Goal: Task Accomplishment & Management: Manage account settings

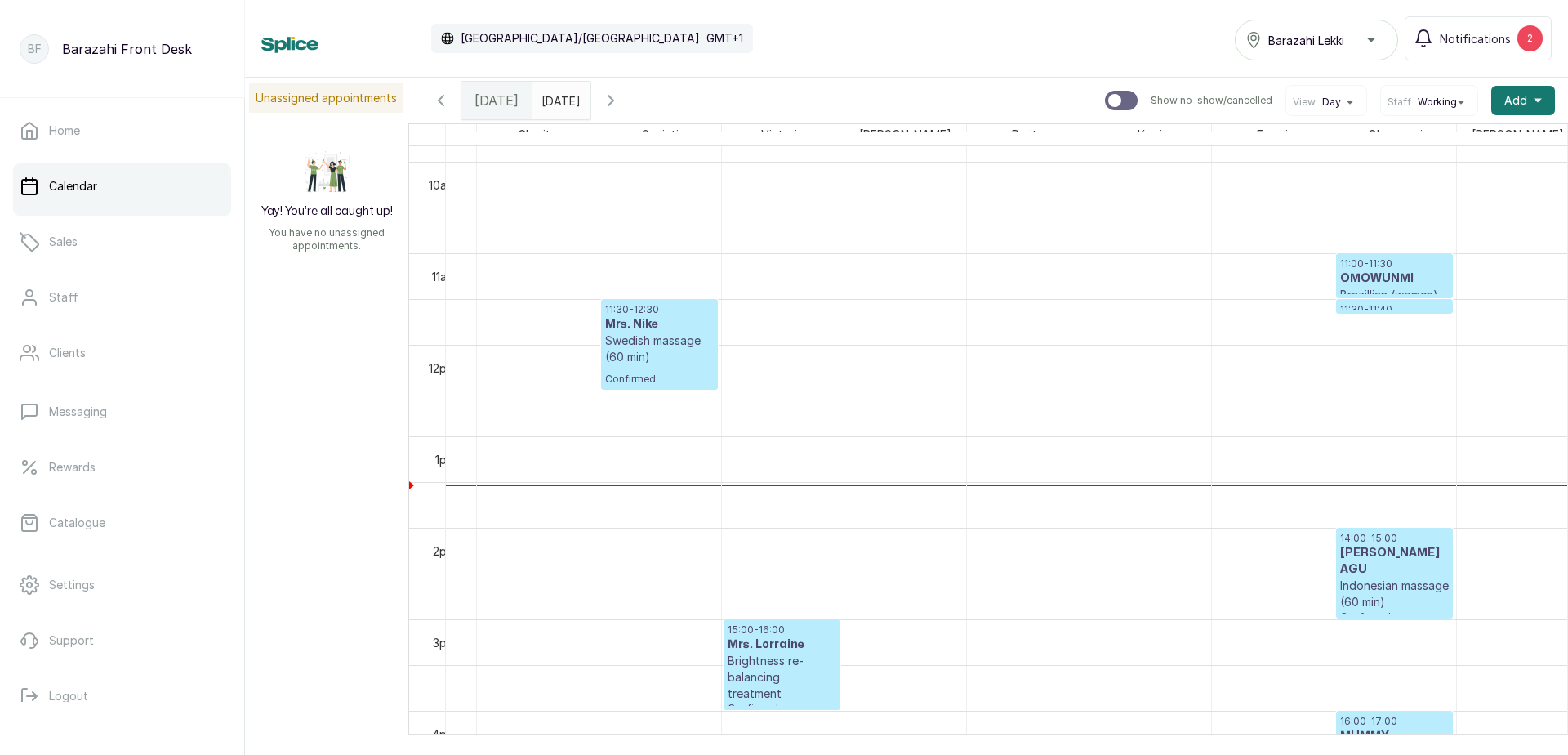
scroll to position [858, 337]
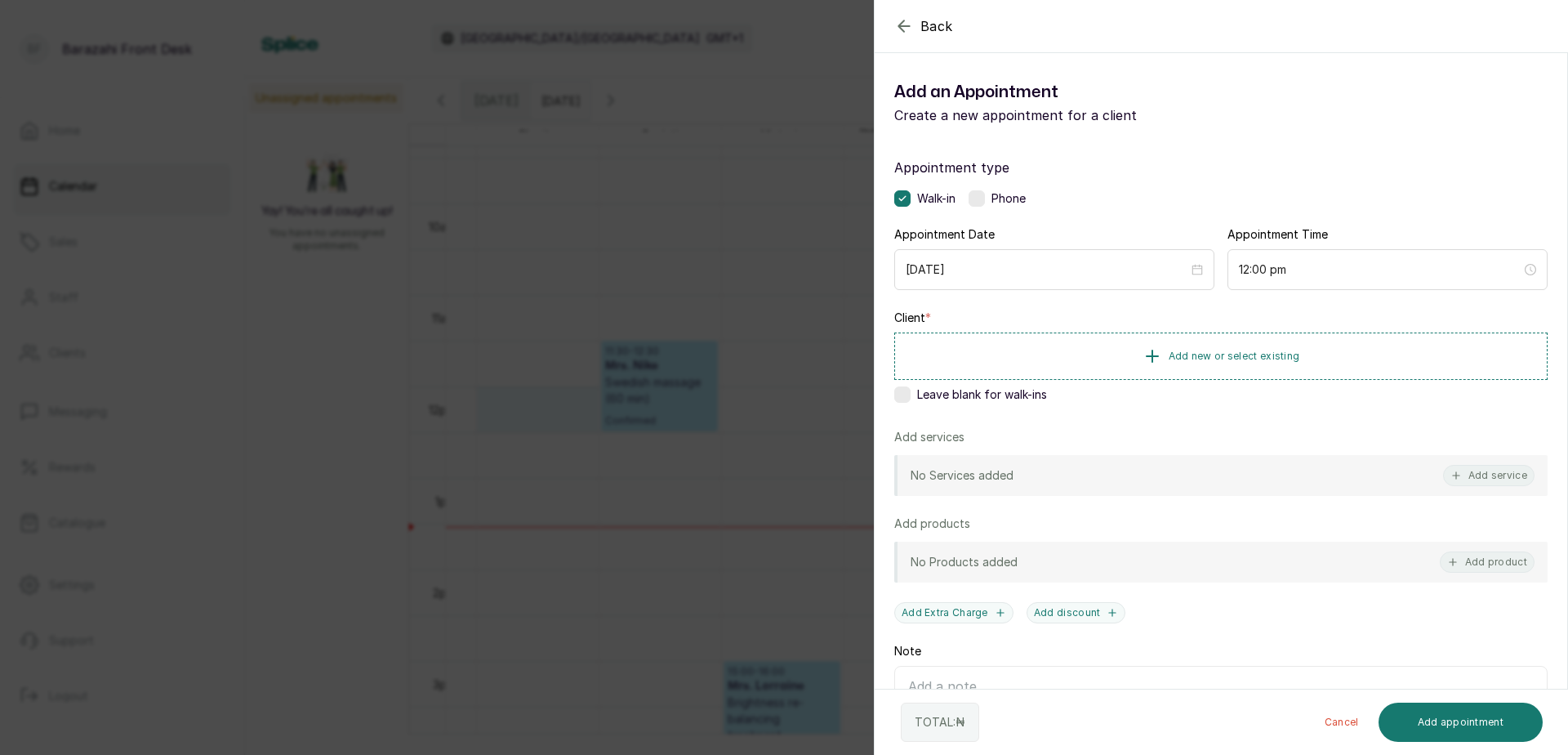
click at [904, 402] on div "Client * Add new or select existing Leave blank for walk-ins" at bounding box center [1221, 359] width 654 height 100
click at [898, 396] on label at bounding box center [902, 395] width 16 height 16
click at [1479, 480] on button "Add service" at bounding box center [1489, 475] width 92 height 21
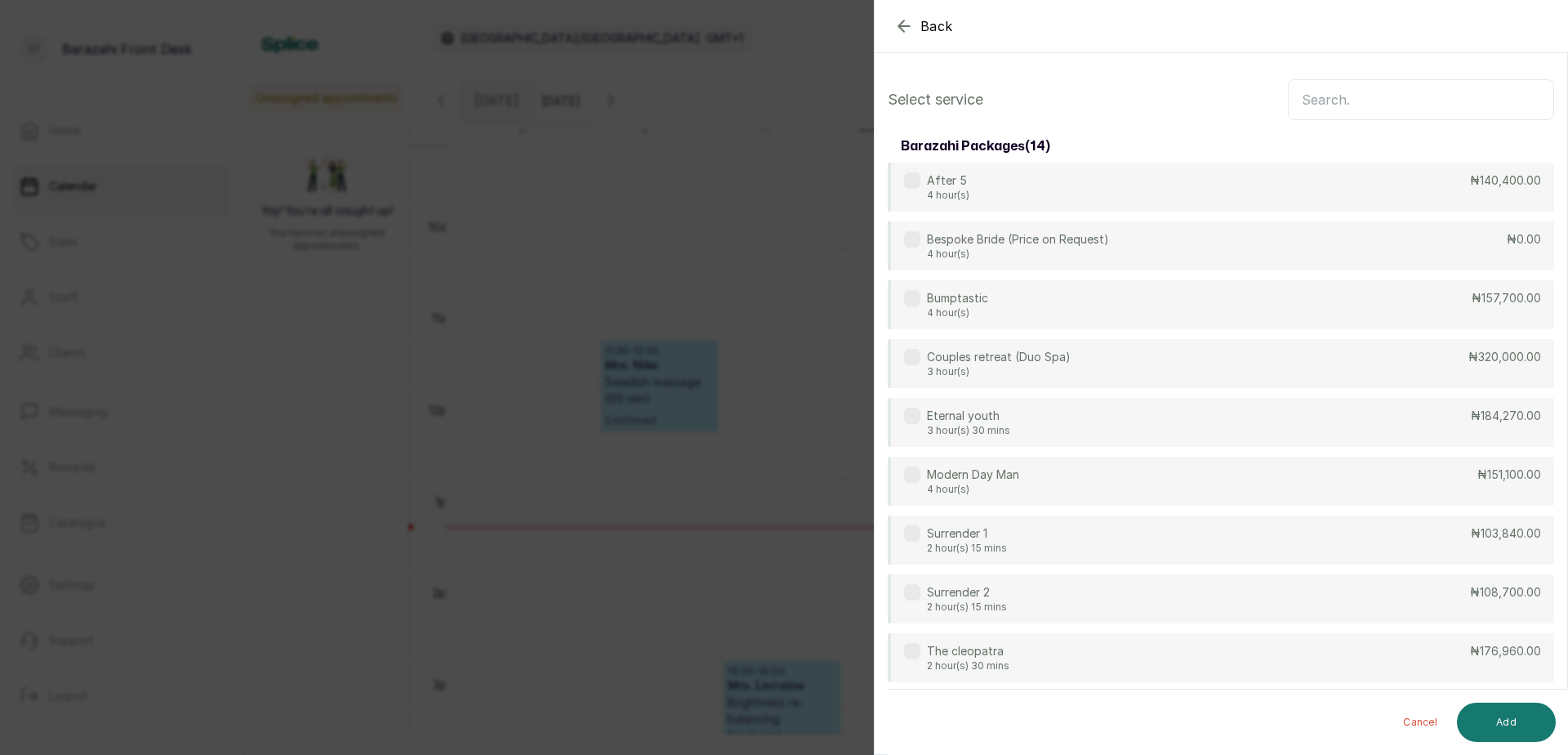
click at [1345, 109] on input "text" at bounding box center [1421, 99] width 267 height 41
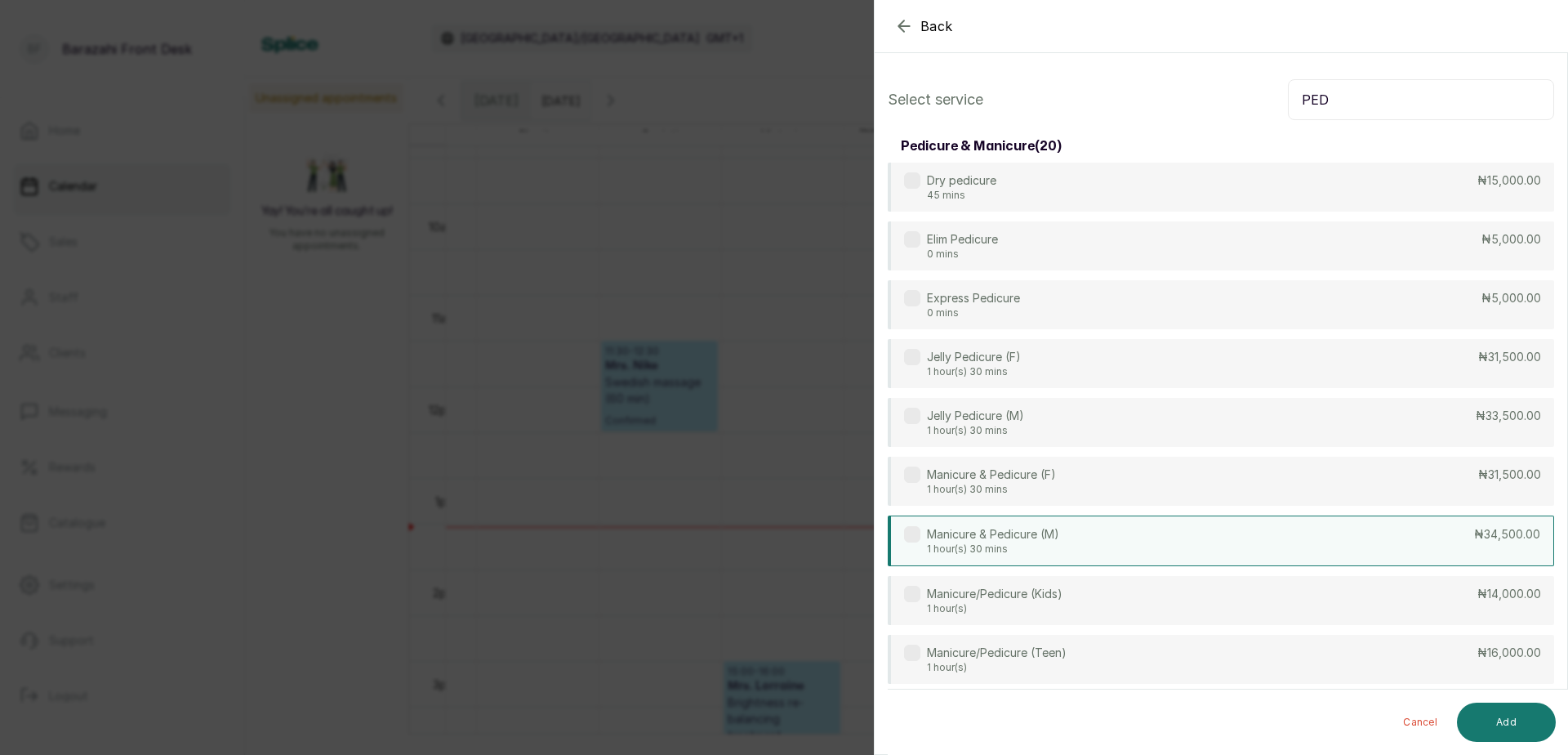
type input "PED"
click at [1185, 554] on div "Manicure & Pedicure (M) 1 hour(s) 30 mins ₦34,500.00" at bounding box center [1221, 541] width 667 height 51
click at [1508, 716] on button "Add" at bounding box center [1506, 722] width 99 height 39
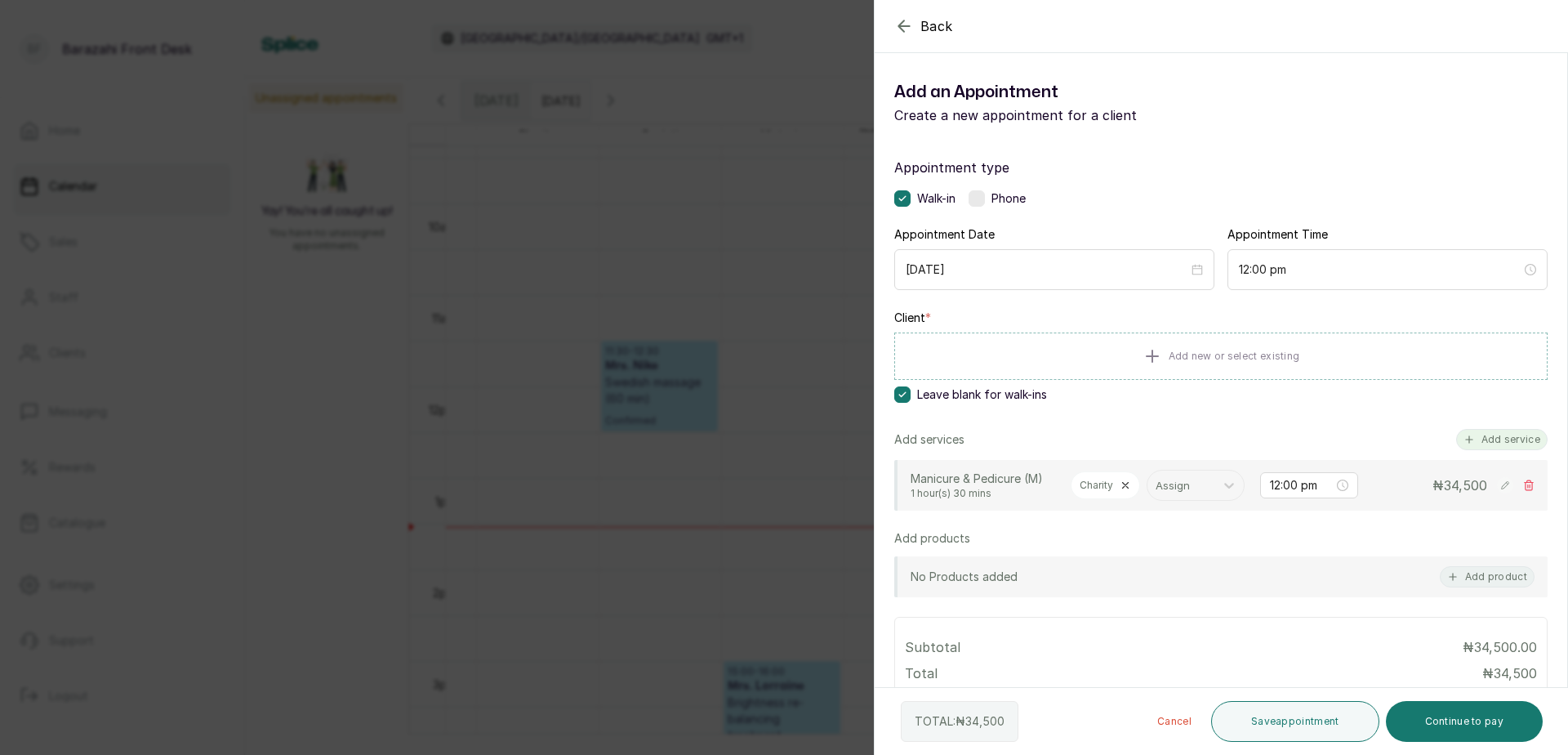
click at [1469, 443] on button "Add service" at bounding box center [1502, 439] width 92 height 21
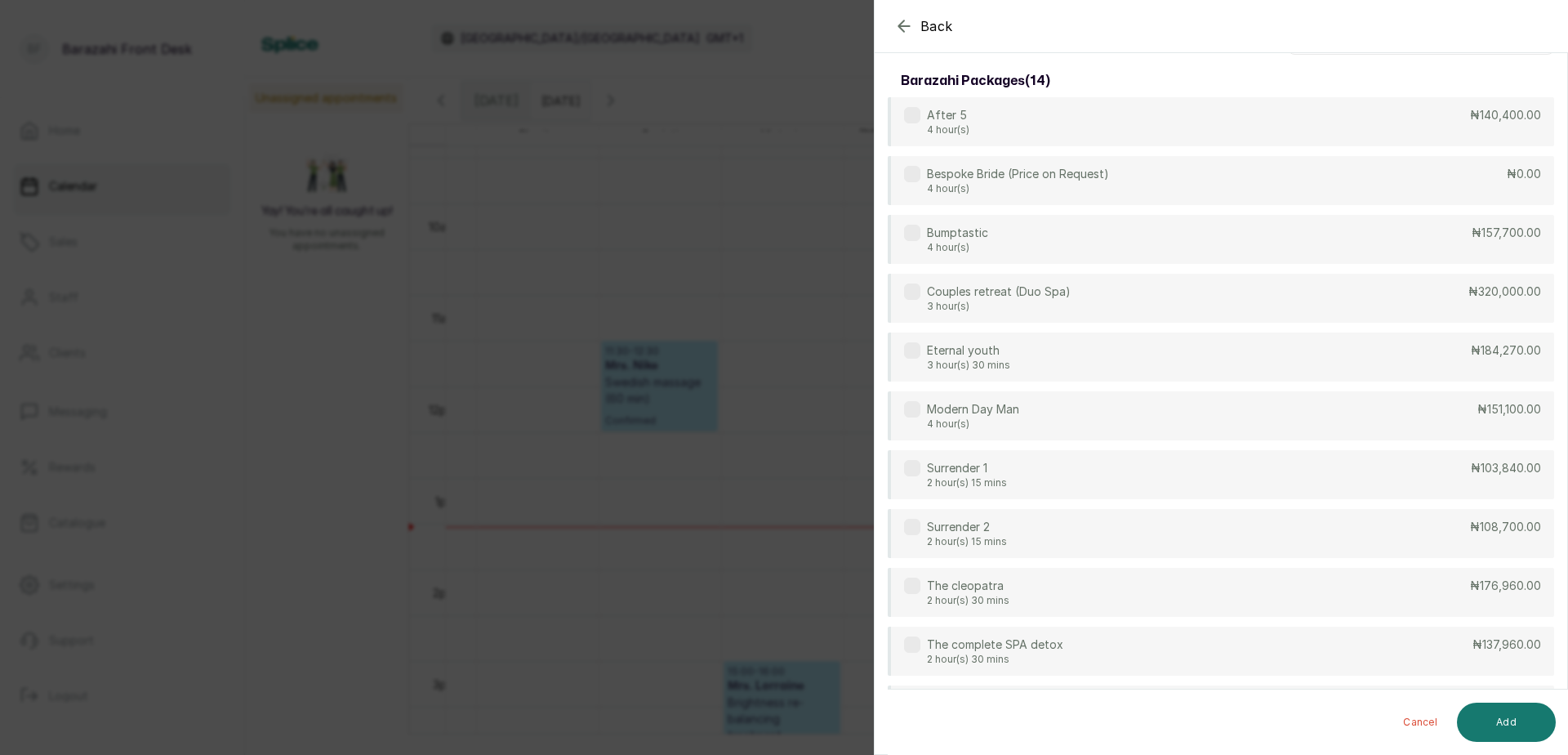
scroll to position [0, 0]
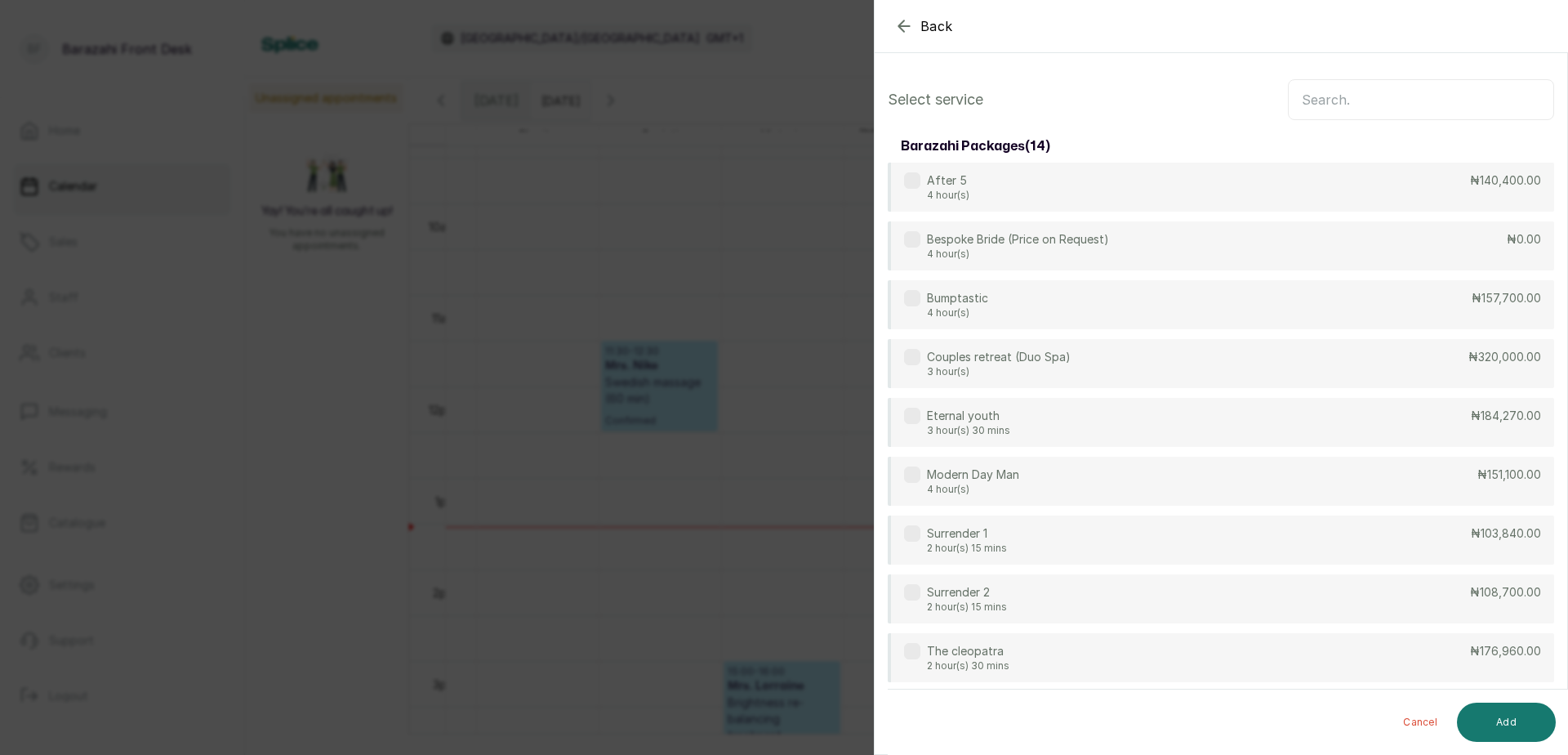
click at [1351, 110] on input "text" at bounding box center [1421, 99] width 267 height 41
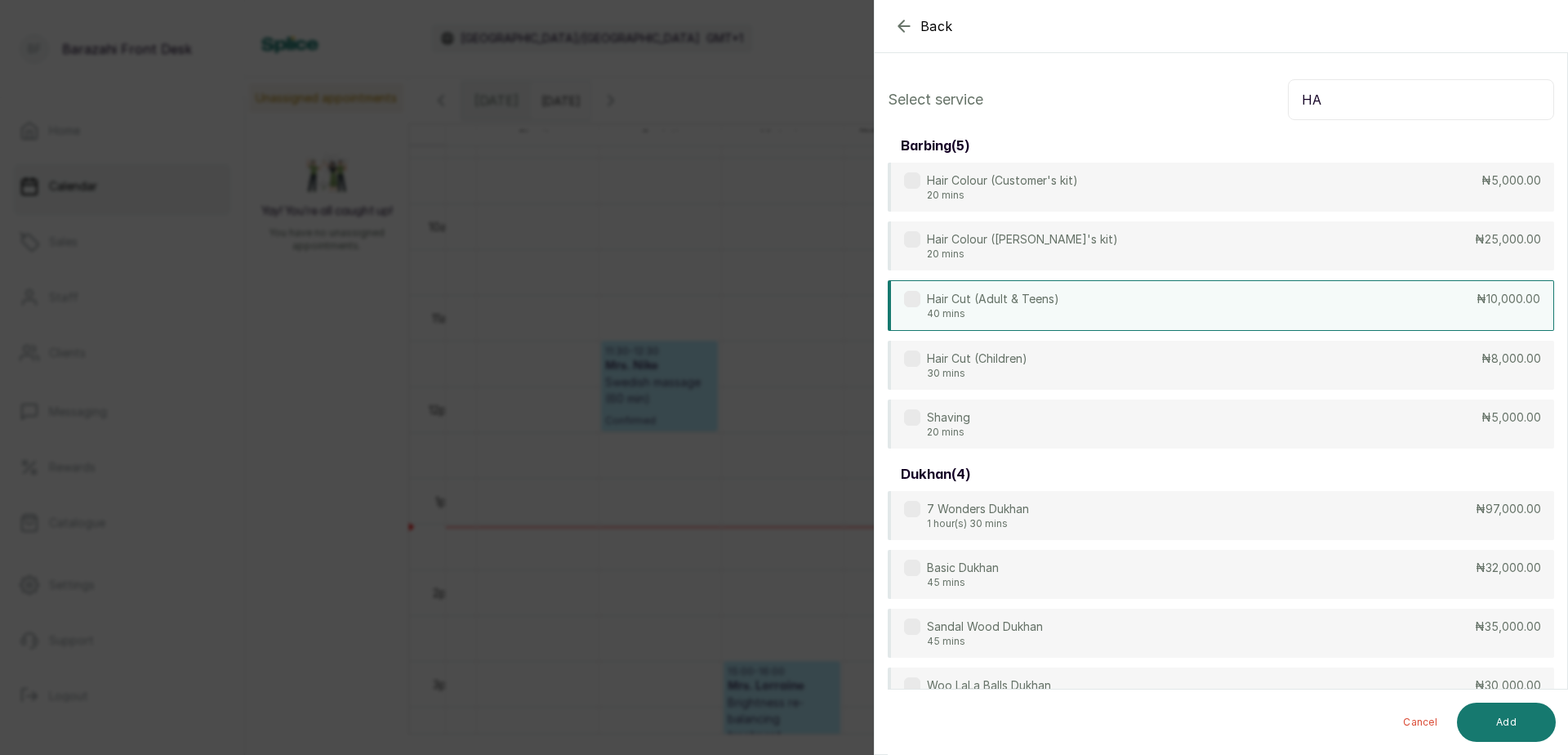
type input "HA"
click at [1257, 312] on div "Hair Cut (Adult & Teens) 40 mins ₦10,000.00" at bounding box center [1221, 306] width 667 height 51
click at [1486, 725] on button "Add" at bounding box center [1506, 722] width 99 height 39
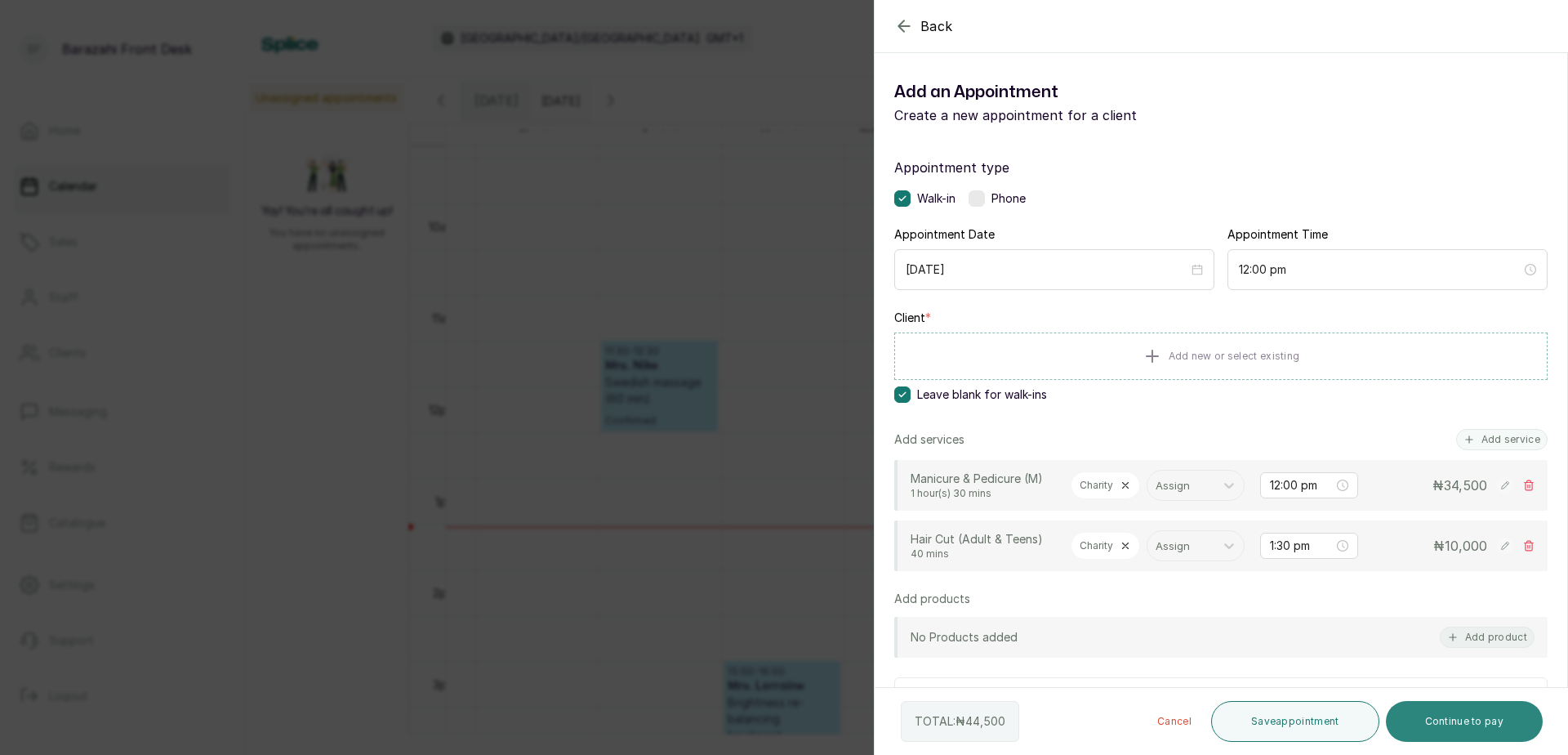
click at [1444, 726] on button "Continue to pay" at bounding box center [1465, 721] width 158 height 41
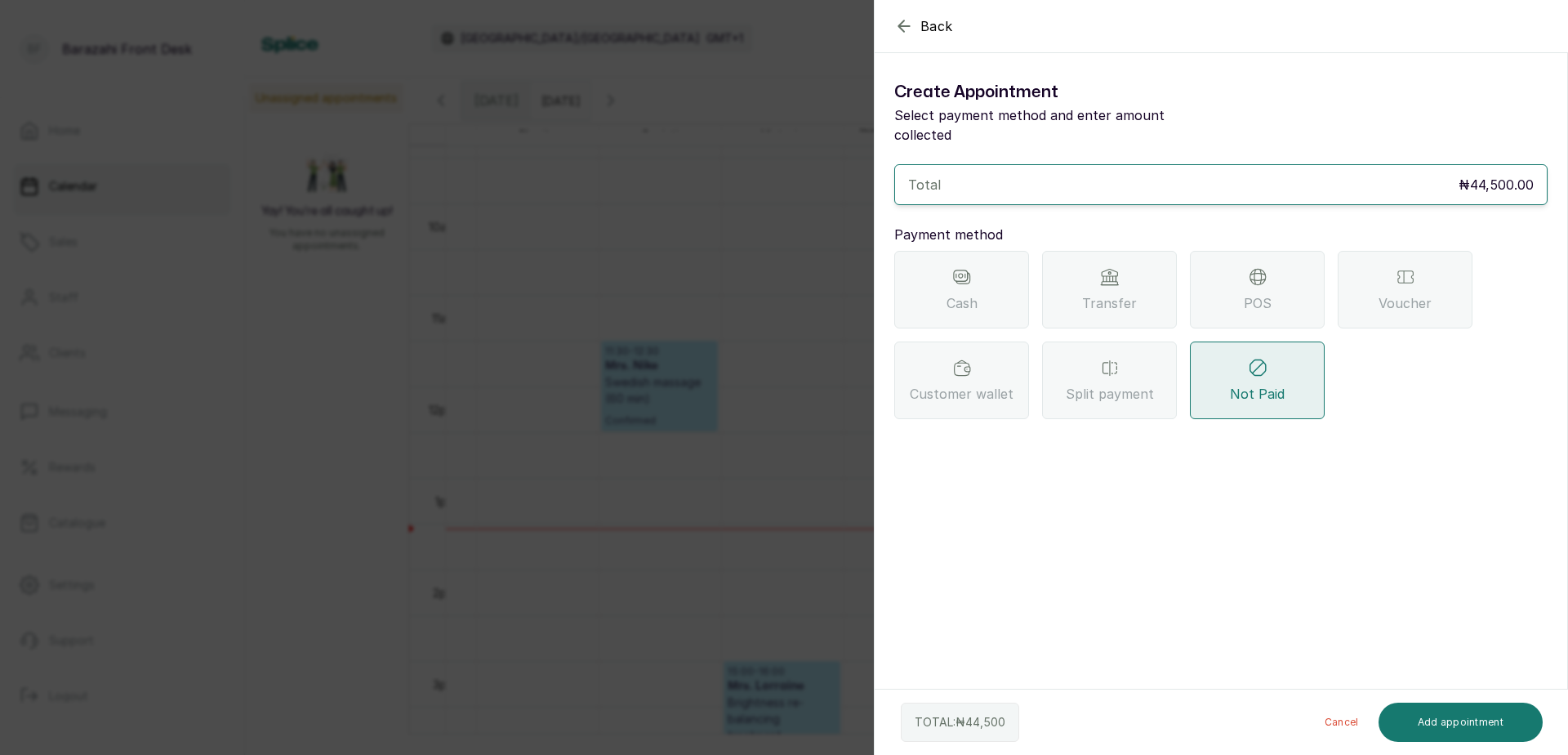
click at [1211, 271] on div "POS" at bounding box center [1257, 290] width 135 height 78
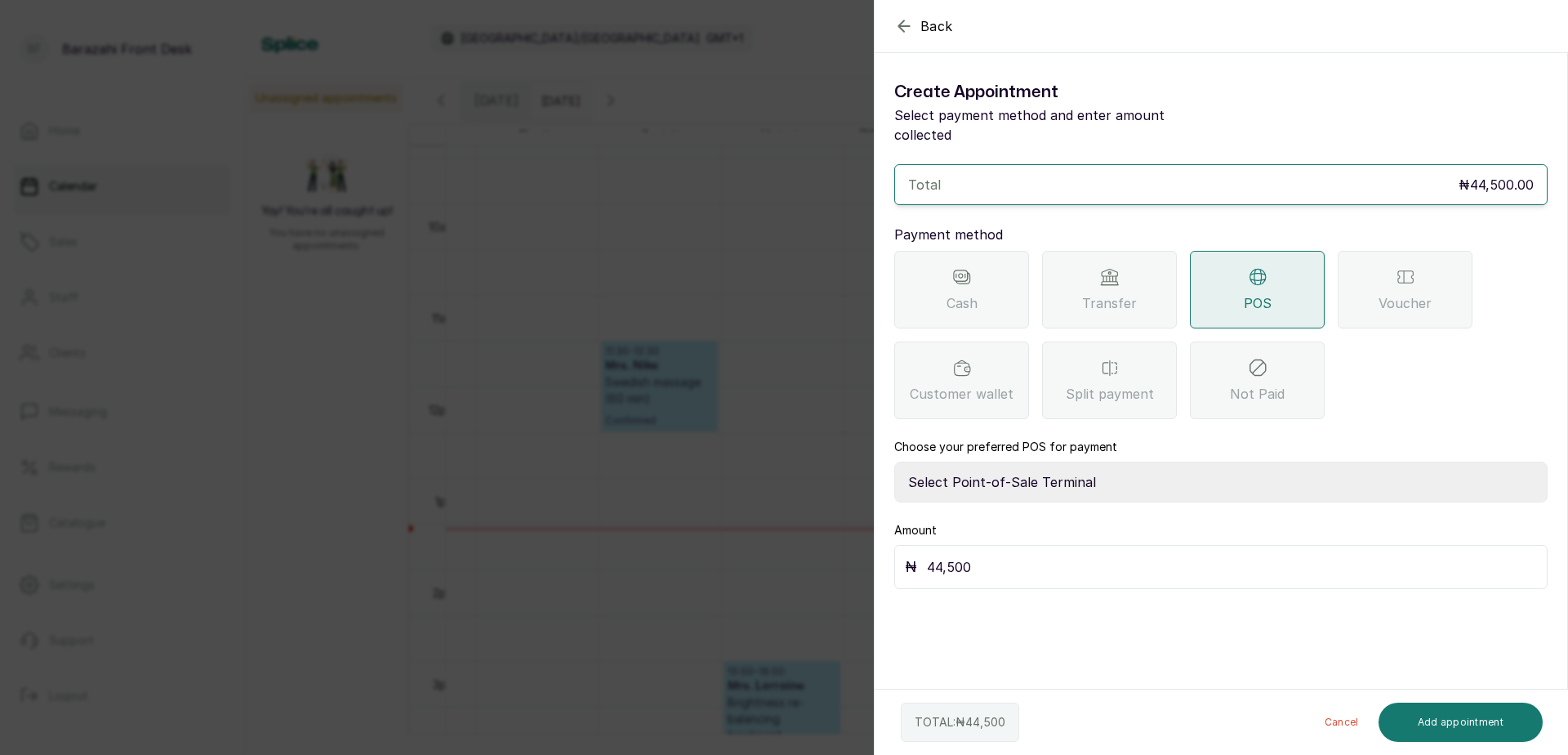
click at [1031, 462] on select "Select Point-of-Sale Terminal [GEOGRAPHIC_DATA] POS Paystack-Titan Access POS A…" at bounding box center [1221, 482] width 654 height 41
select select "4d1b21be-96f6-4525-8484-90dd038af117"
click at [894, 462] on select "Select Point-of-Sale Terminal [GEOGRAPHIC_DATA] POS Paystack-Titan Access POS A…" at bounding box center [1221, 482] width 654 height 41
drag, startPoint x: 1437, startPoint y: 726, endPoint x: 1388, endPoint y: 695, distance: 58.0
click at [1435, 726] on button "Add appointment" at bounding box center [1461, 722] width 165 height 39
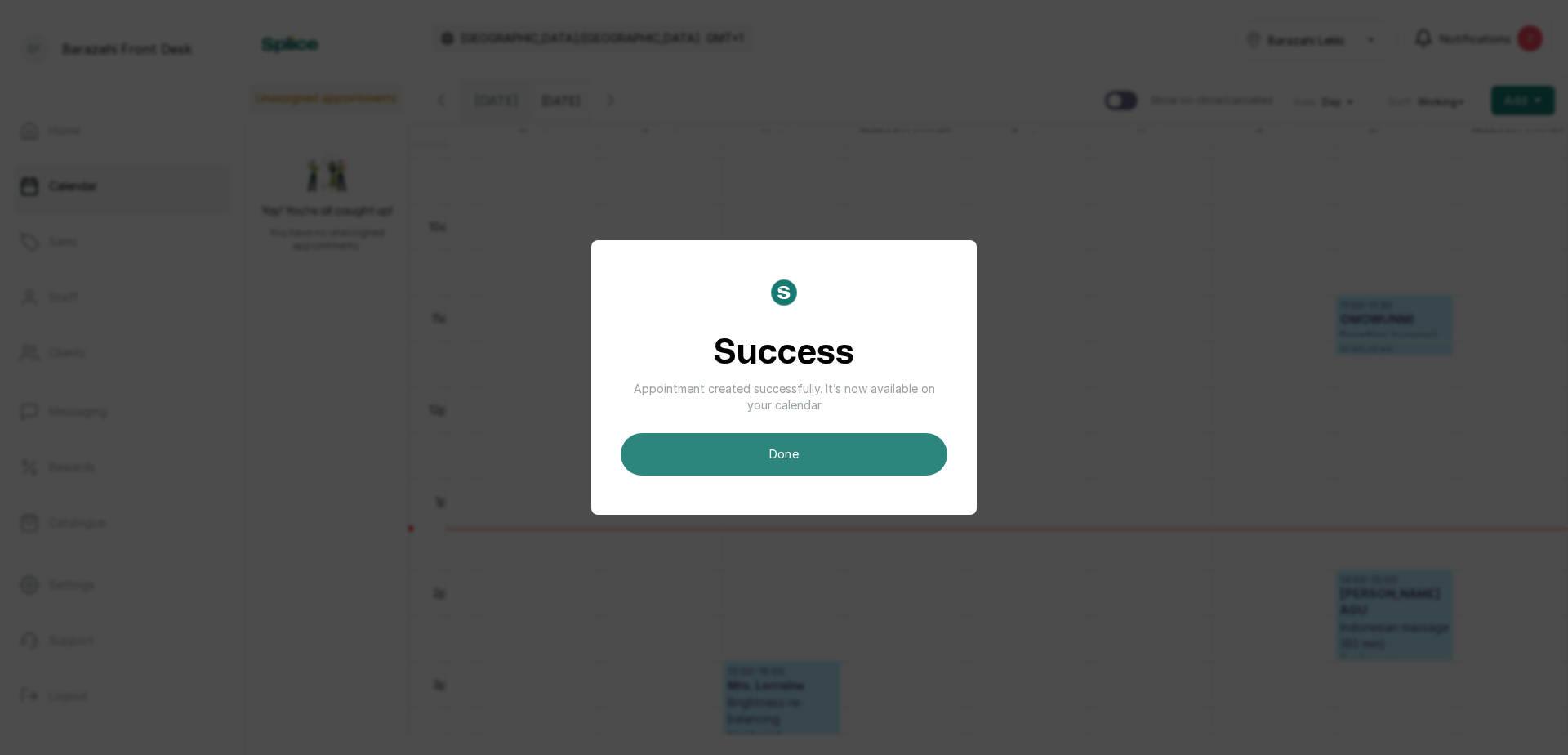
click at [745, 453] on button "done" at bounding box center [784, 454] width 326 height 43
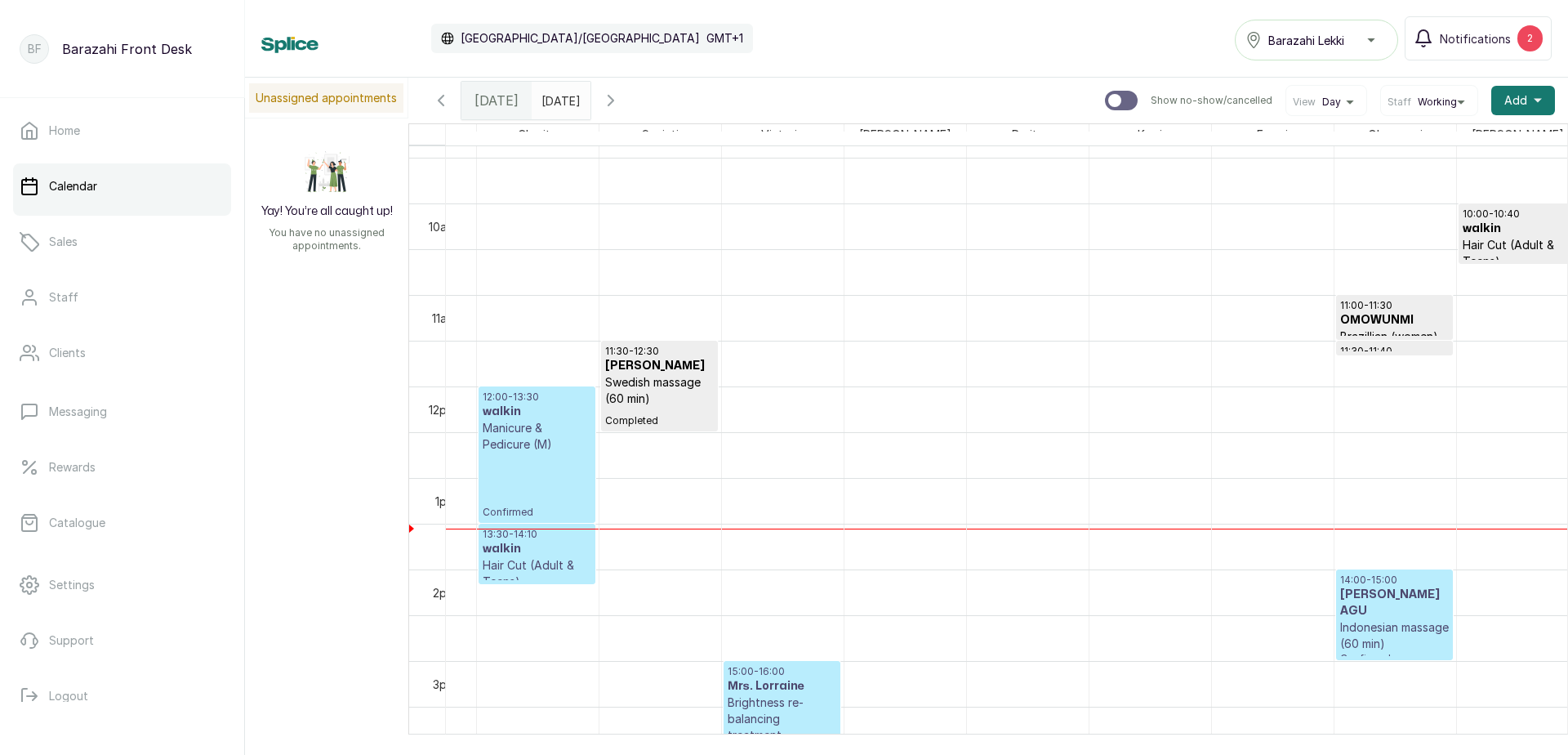
click at [538, 494] on div "12:00 - 13:30 walkin Manicure & Pedicure (M) Confirmed" at bounding box center [537, 455] width 109 height 128
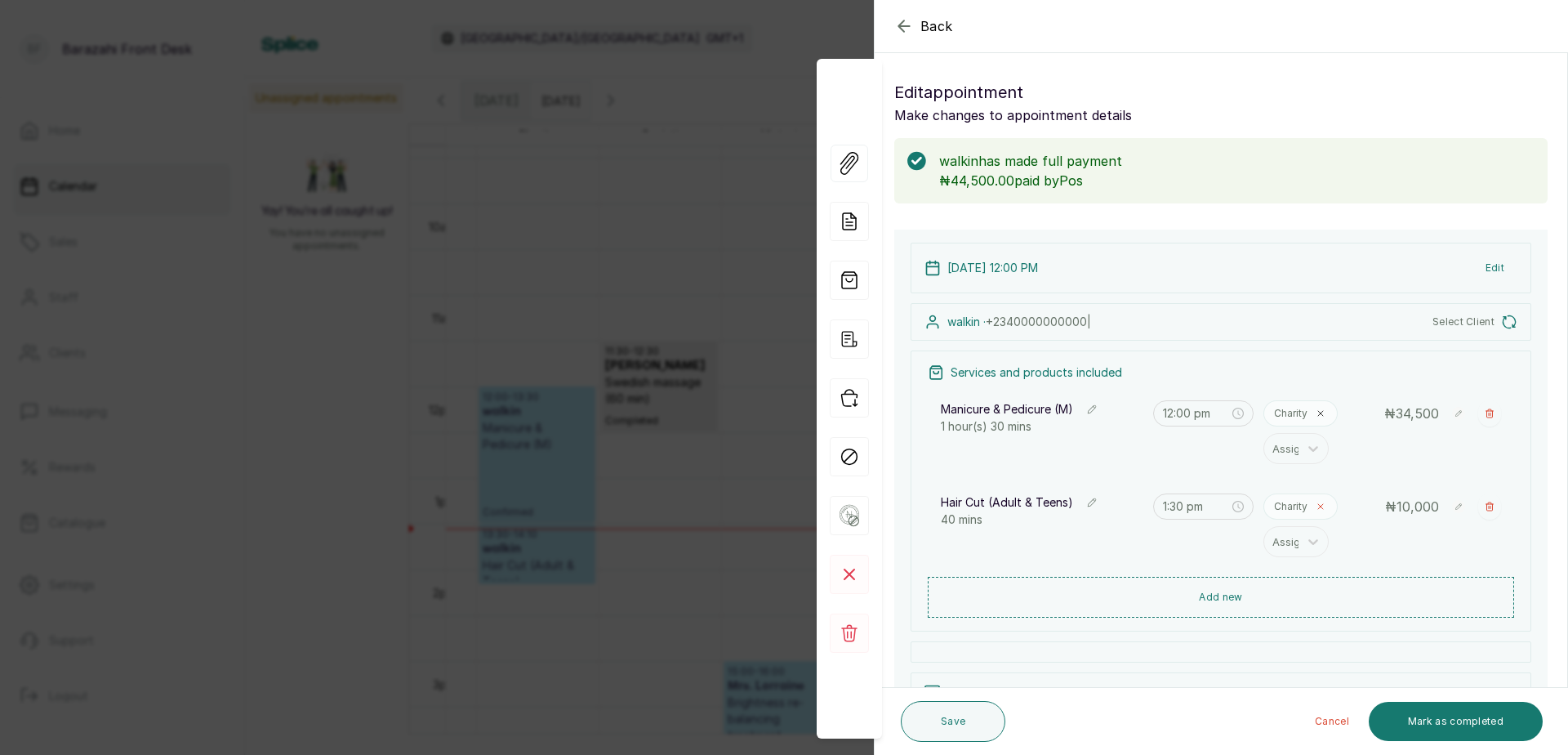
click at [1319, 509] on icon at bounding box center [1320, 506] width 5 height 5
click at [1311, 509] on icon at bounding box center [1313, 510] width 16 height 16
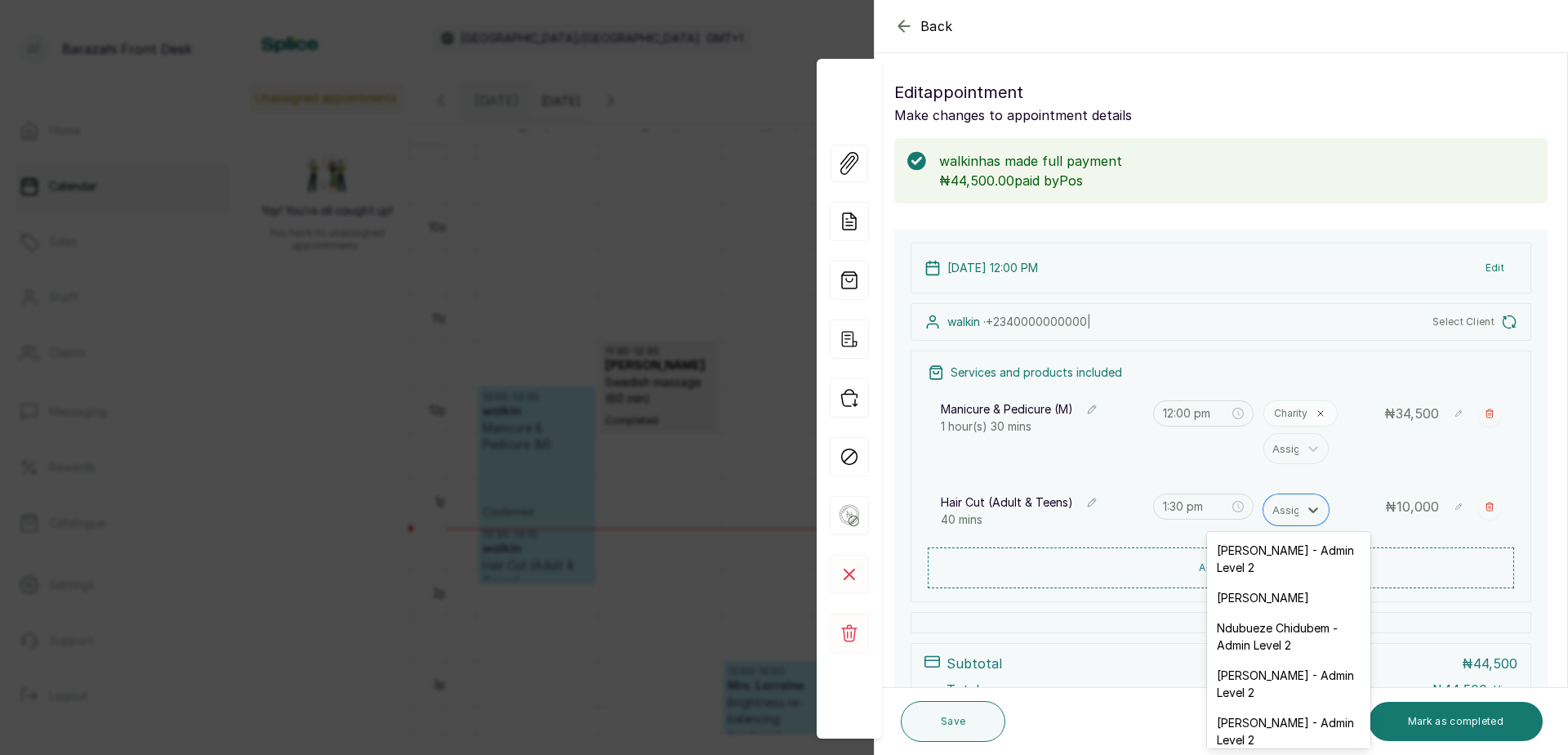
type input "T"
click at [1303, 638] on div "[PERSON_NAME] - Senior [PERSON_NAME]" at bounding box center [1289, 637] width 163 height 47
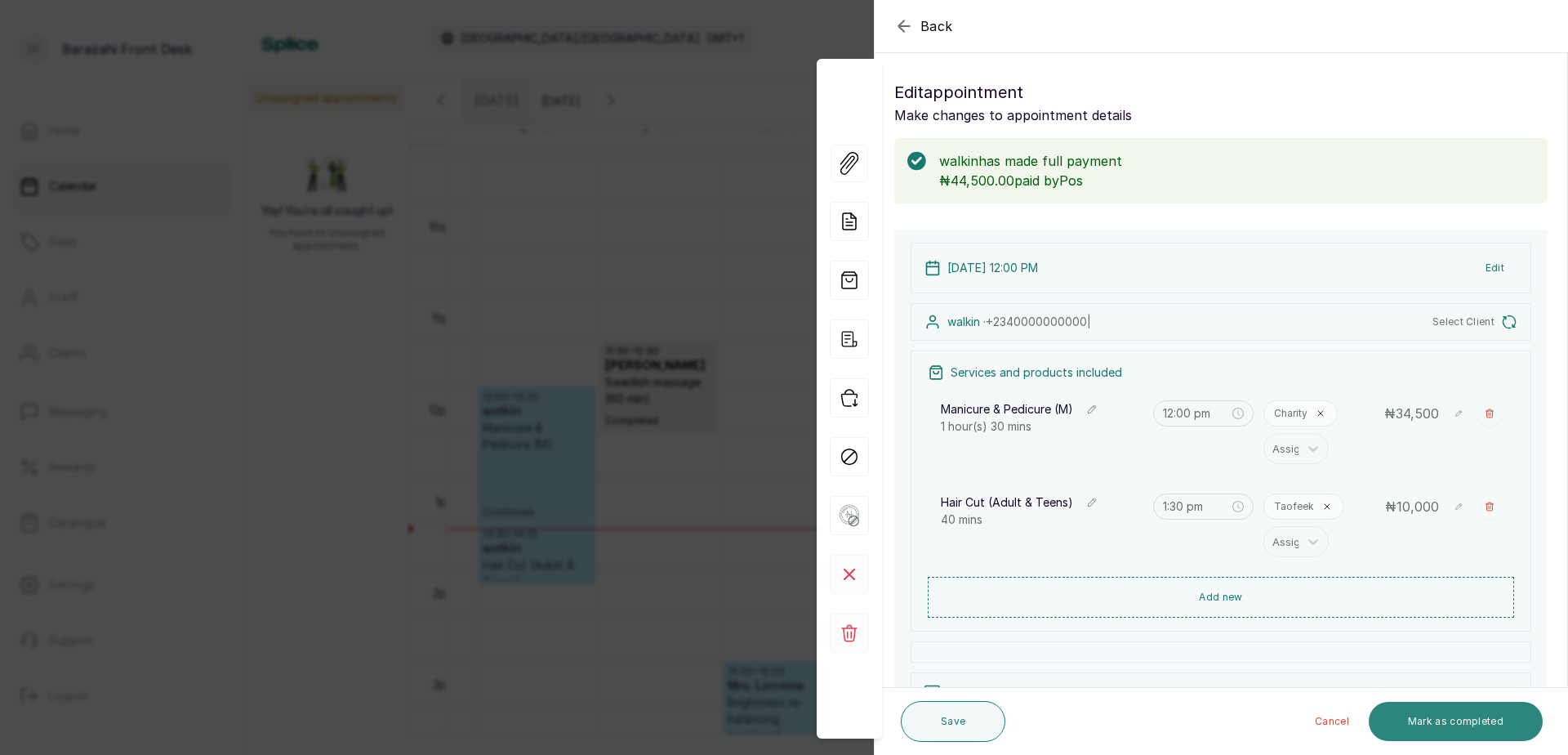
click at [1424, 721] on button "Mark as completed" at bounding box center [1456, 721] width 174 height 39
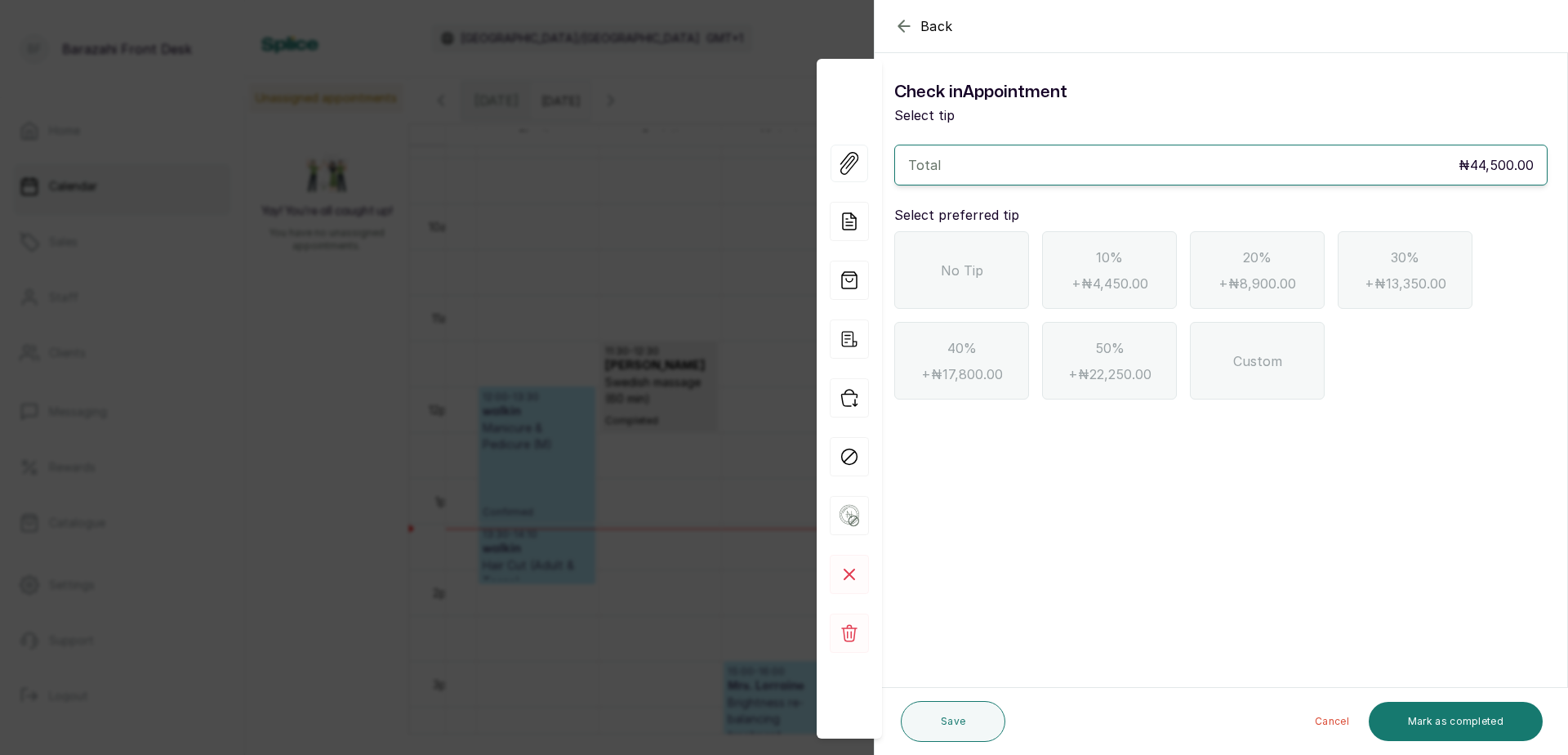
click at [999, 297] on div "No Tip" at bounding box center [961, 270] width 135 height 78
click at [1495, 736] on button "Mark as completed" at bounding box center [1456, 721] width 174 height 39
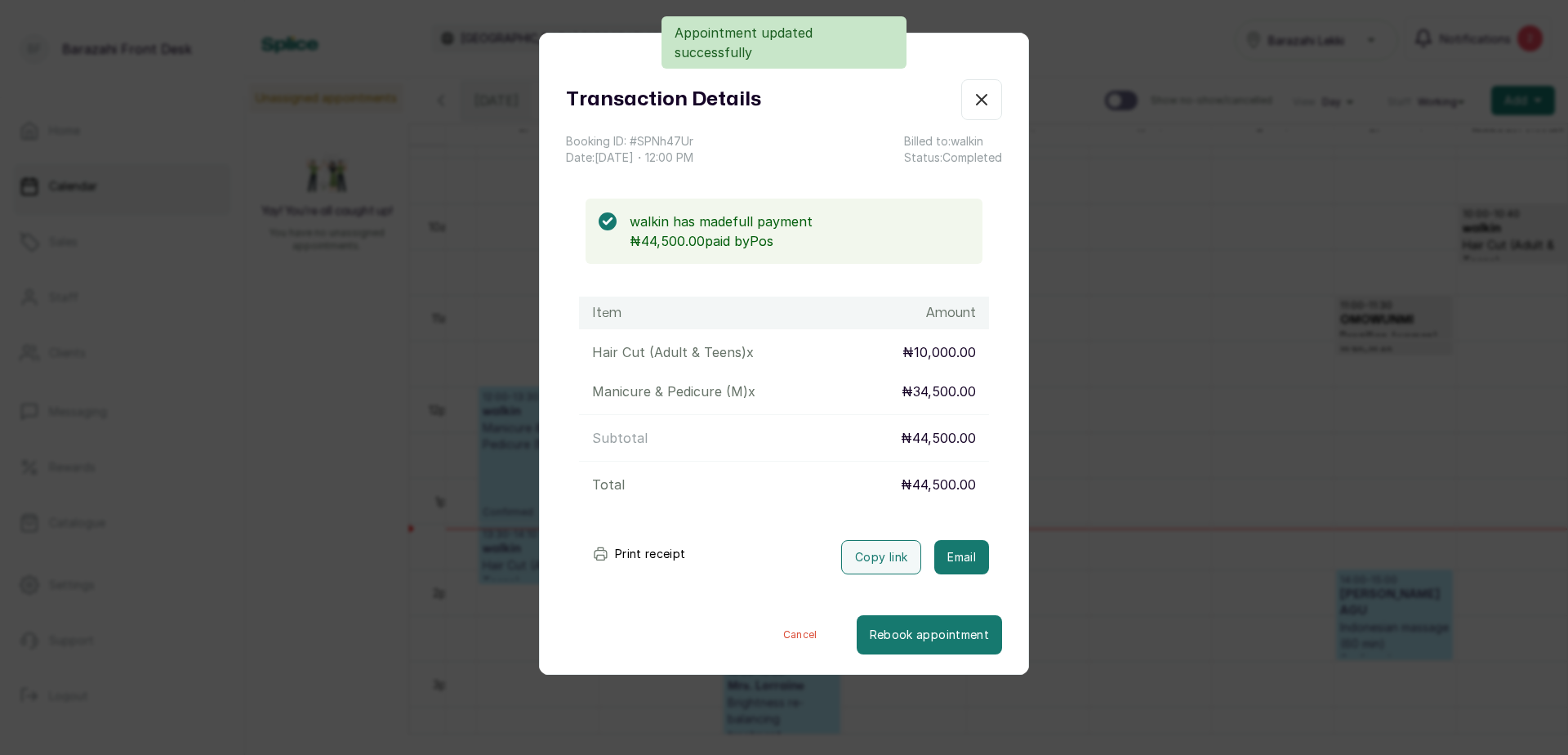
click at [633, 556] on button "Print receipt" at bounding box center [639, 554] width 120 height 33
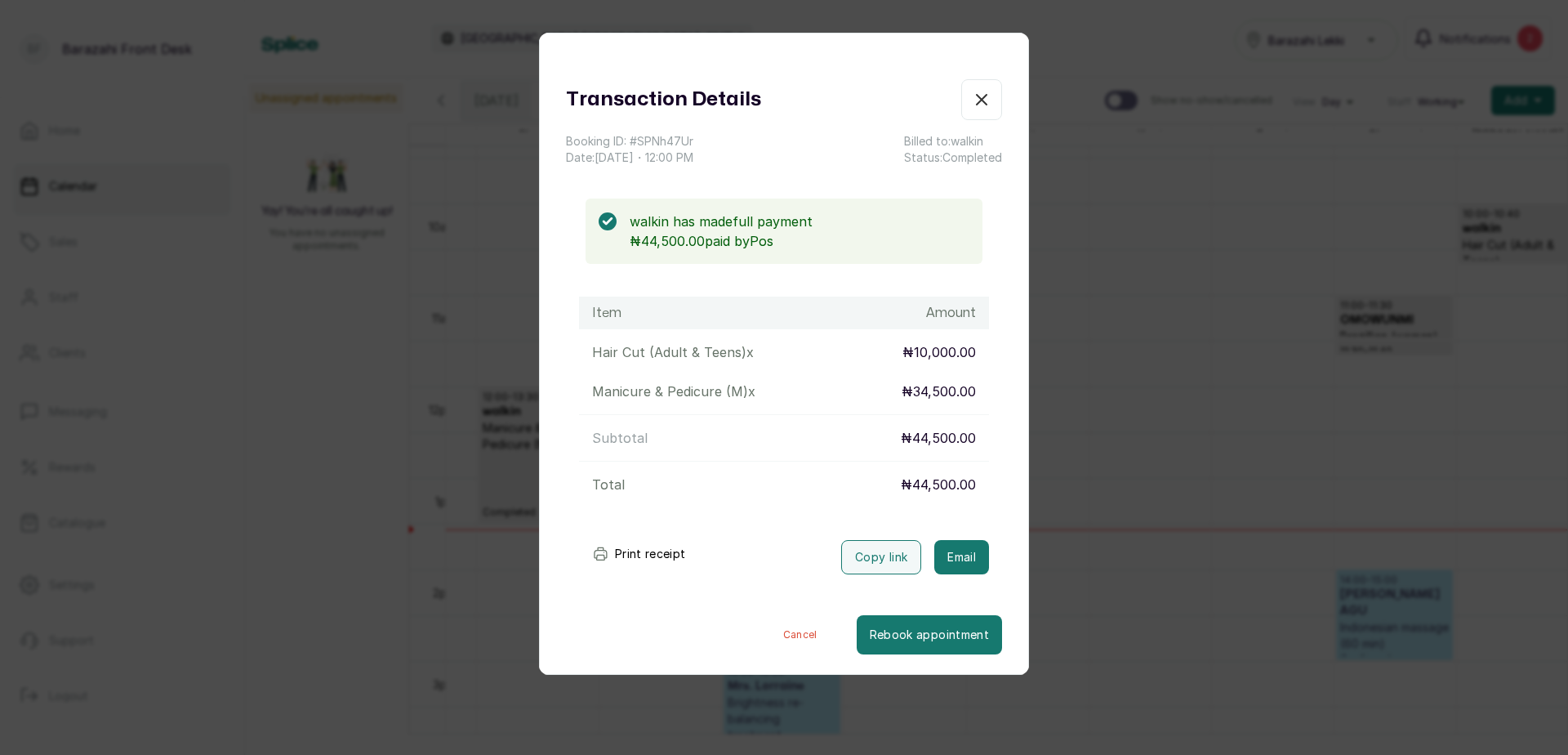
click at [638, 555] on button "Print receipt" at bounding box center [639, 554] width 120 height 33
click at [972, 100] on icon "button" at bounding box center [982, 100] width 20 height 20
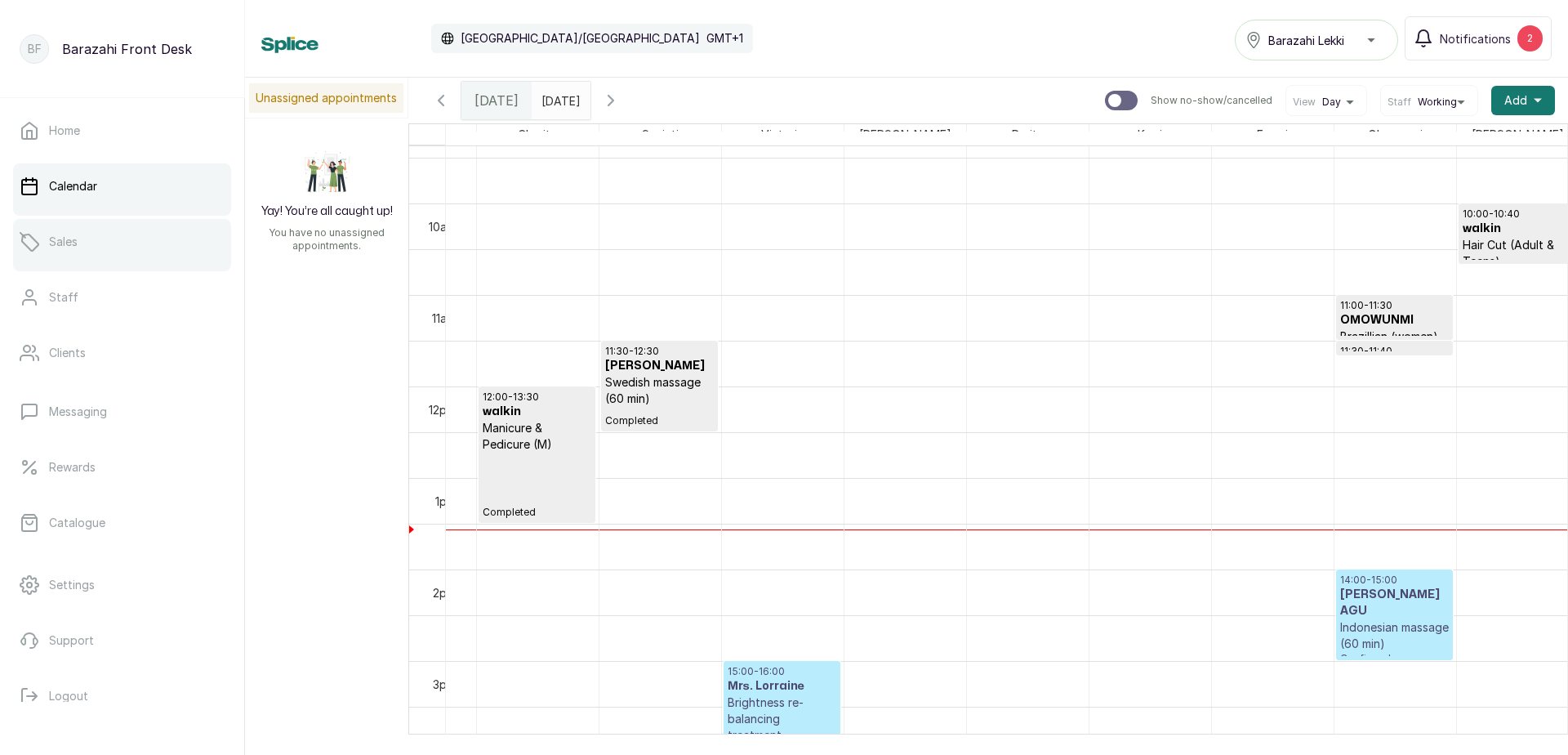
click at [114, 235] on link "Sales" at bounding box center [122, 241] width 218 height 45
